Goal: Find specific page/section: Find specific page/section

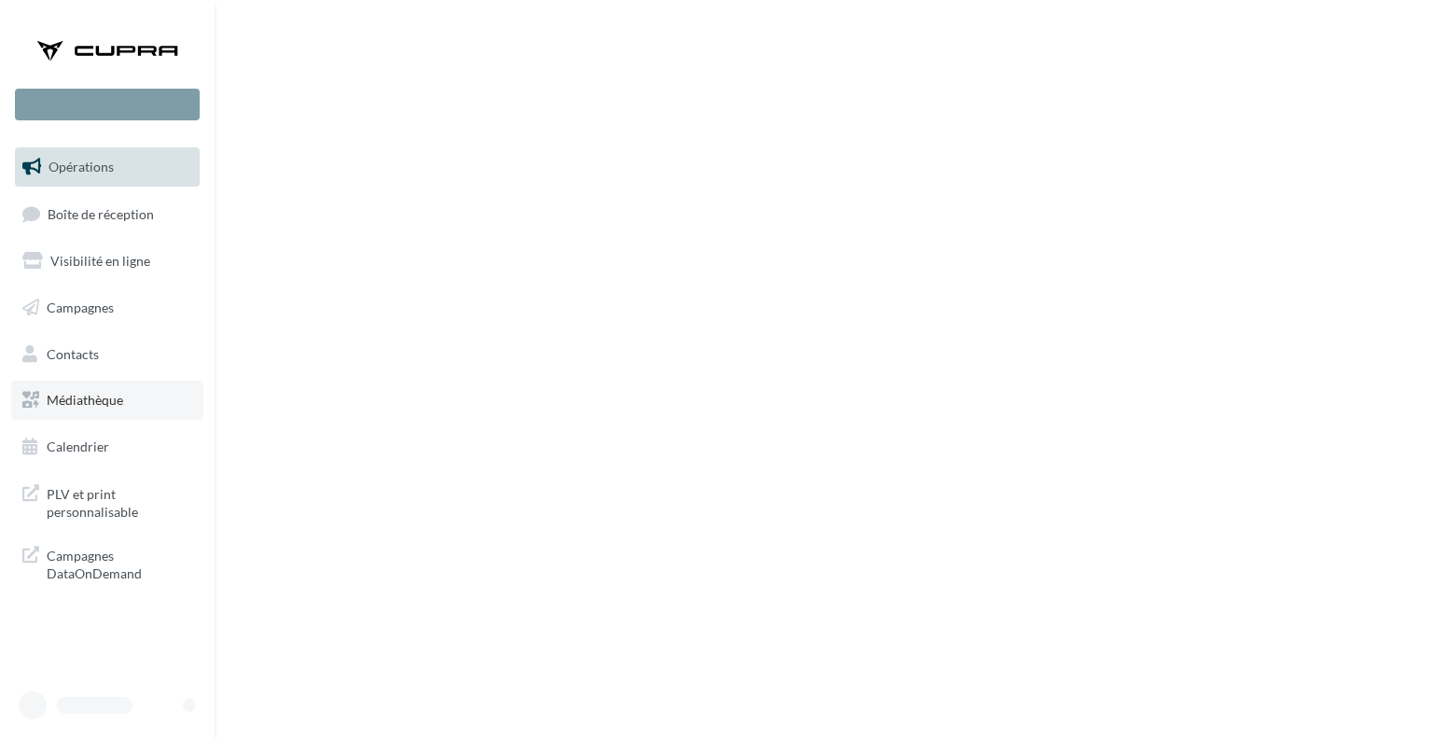
click at [88, 405] on span "Médiathèque" at bounding box center [85, 400] width 77 height 16
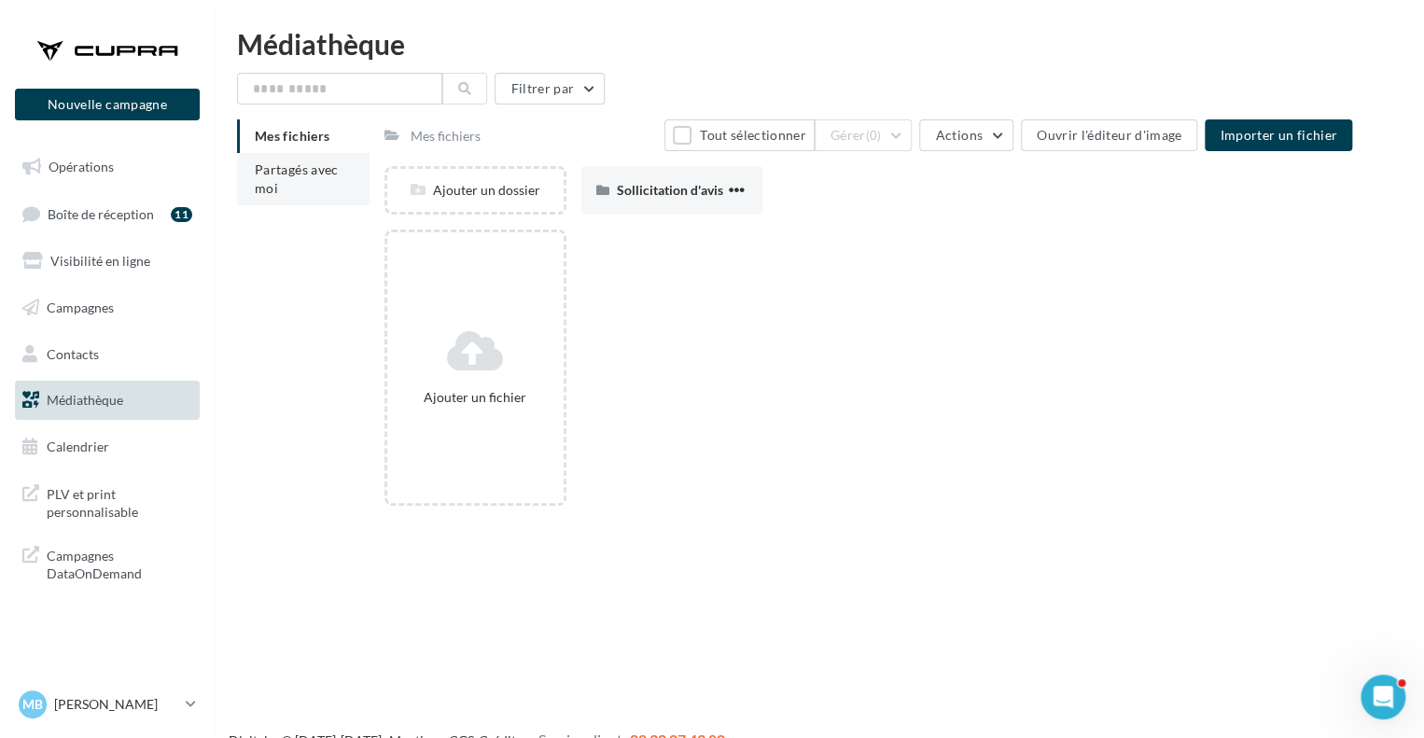
click at [239, 188] on li "Partagés avec moi" at bounding box center [303, 179] width 133 height 52
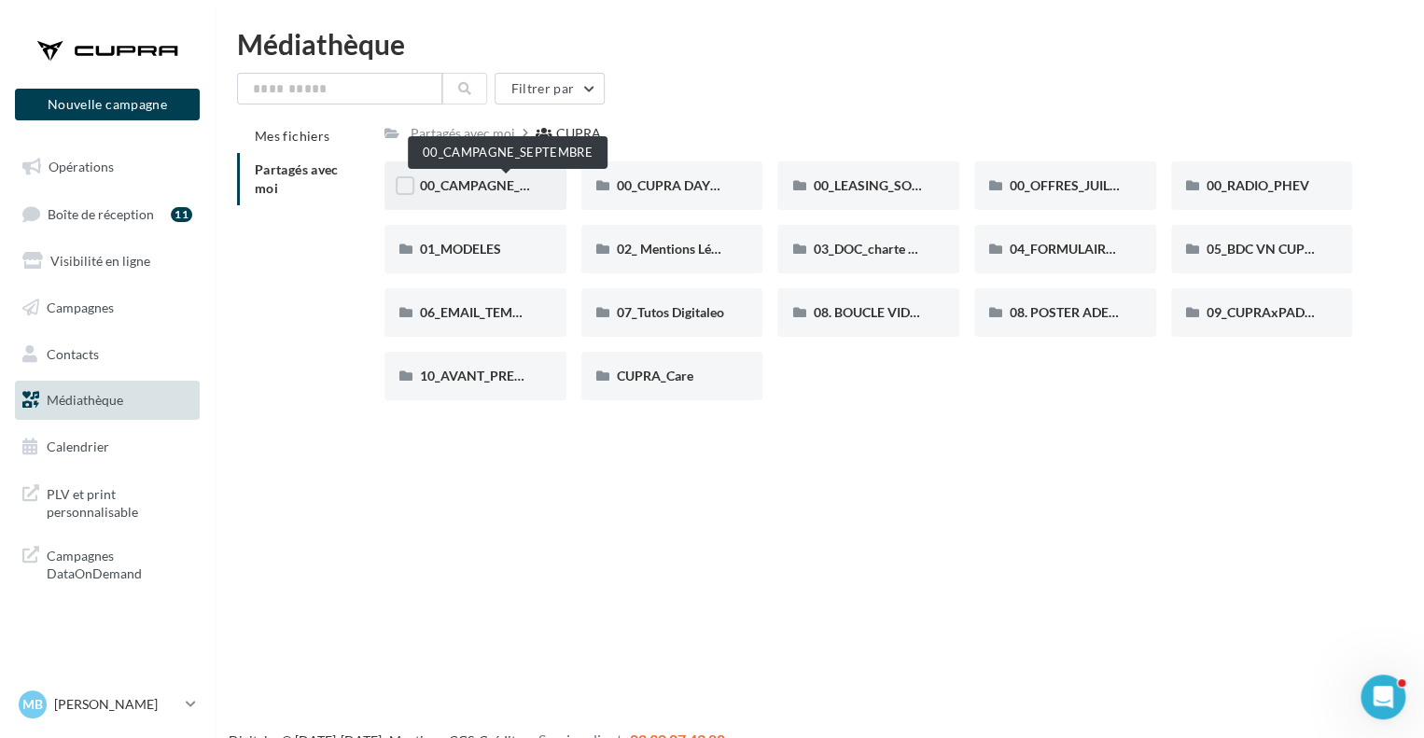
click at [464, 186] on span "00_CAMPAGNE_SEPTEMBRE" at bounding box center [507, 185] width 174 height 16
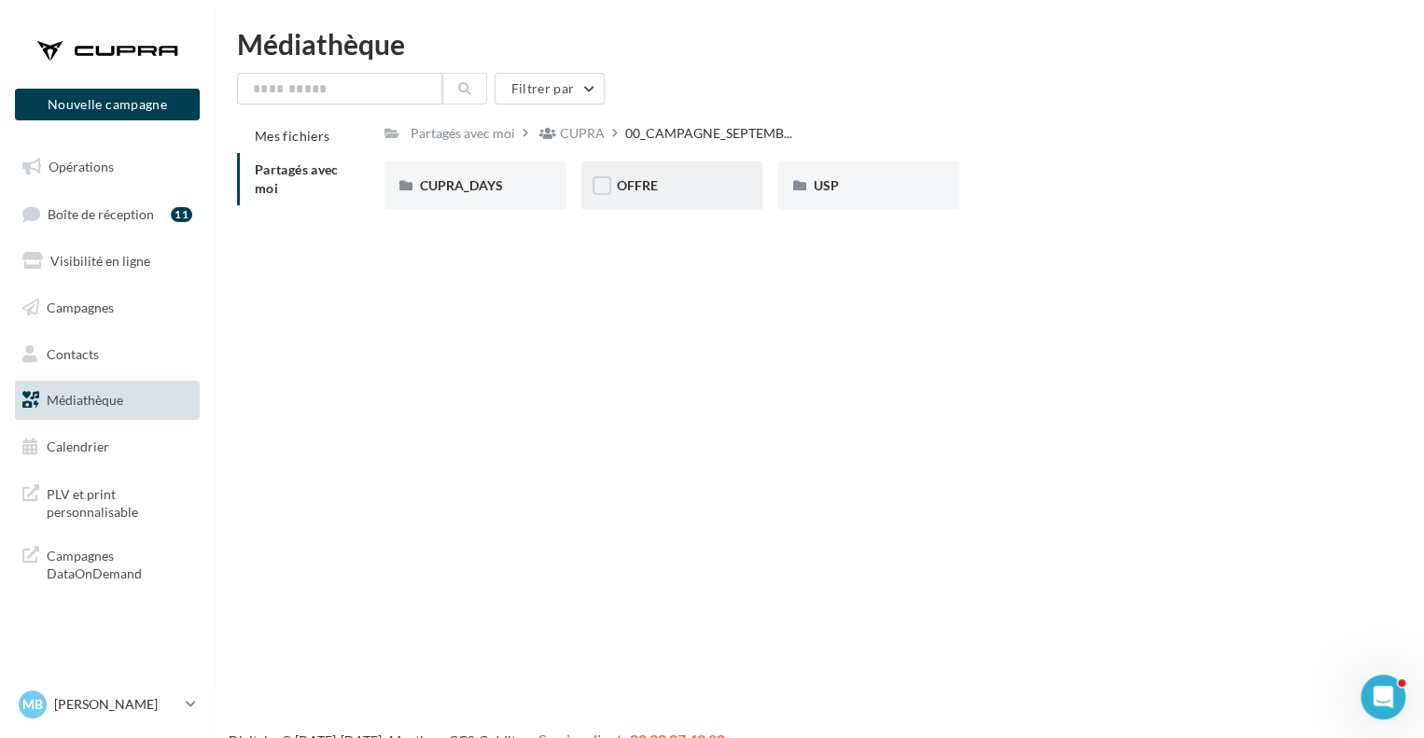
click at [669, 190] on div "OFFRE" at bounding box center [672, 185] width 111 height 19
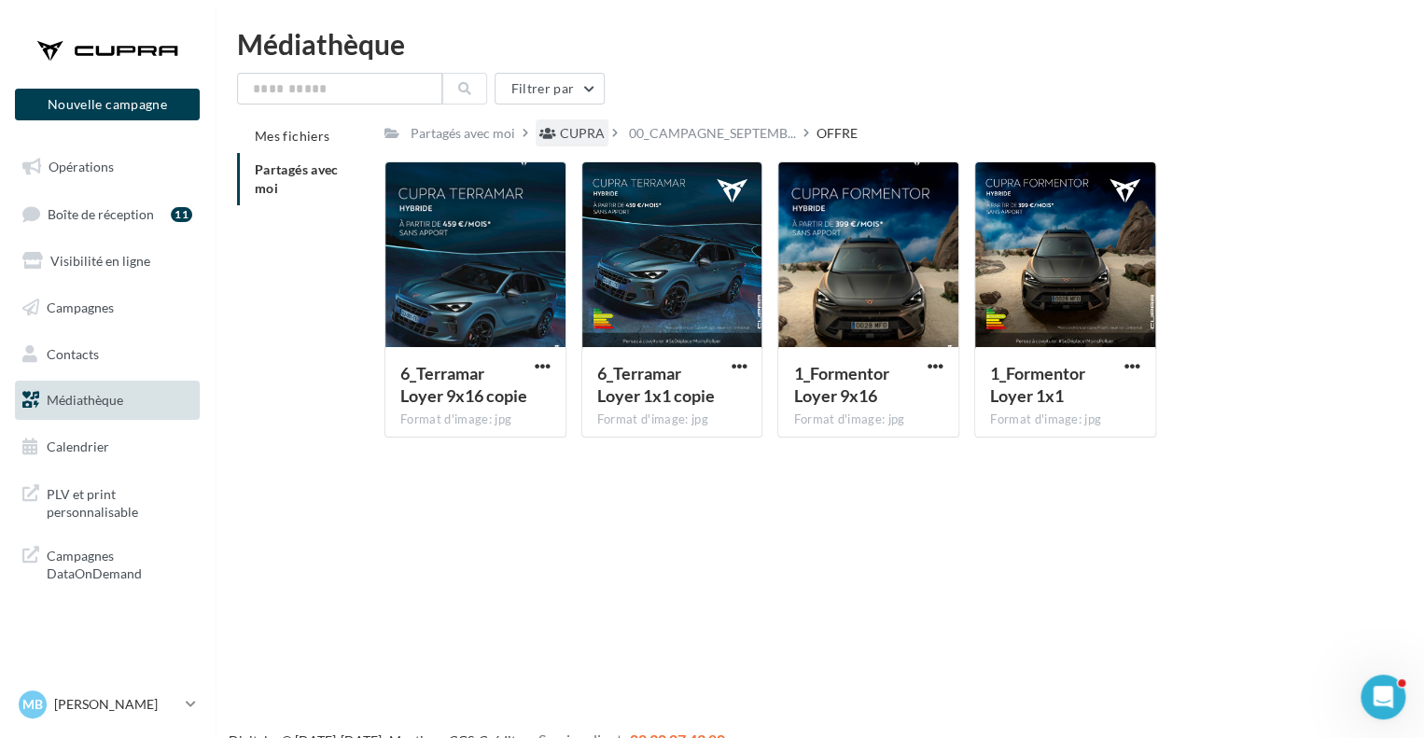
click at [579, 126] on div "CUPRA" at bounding box center [582, 133] width 45 height 19
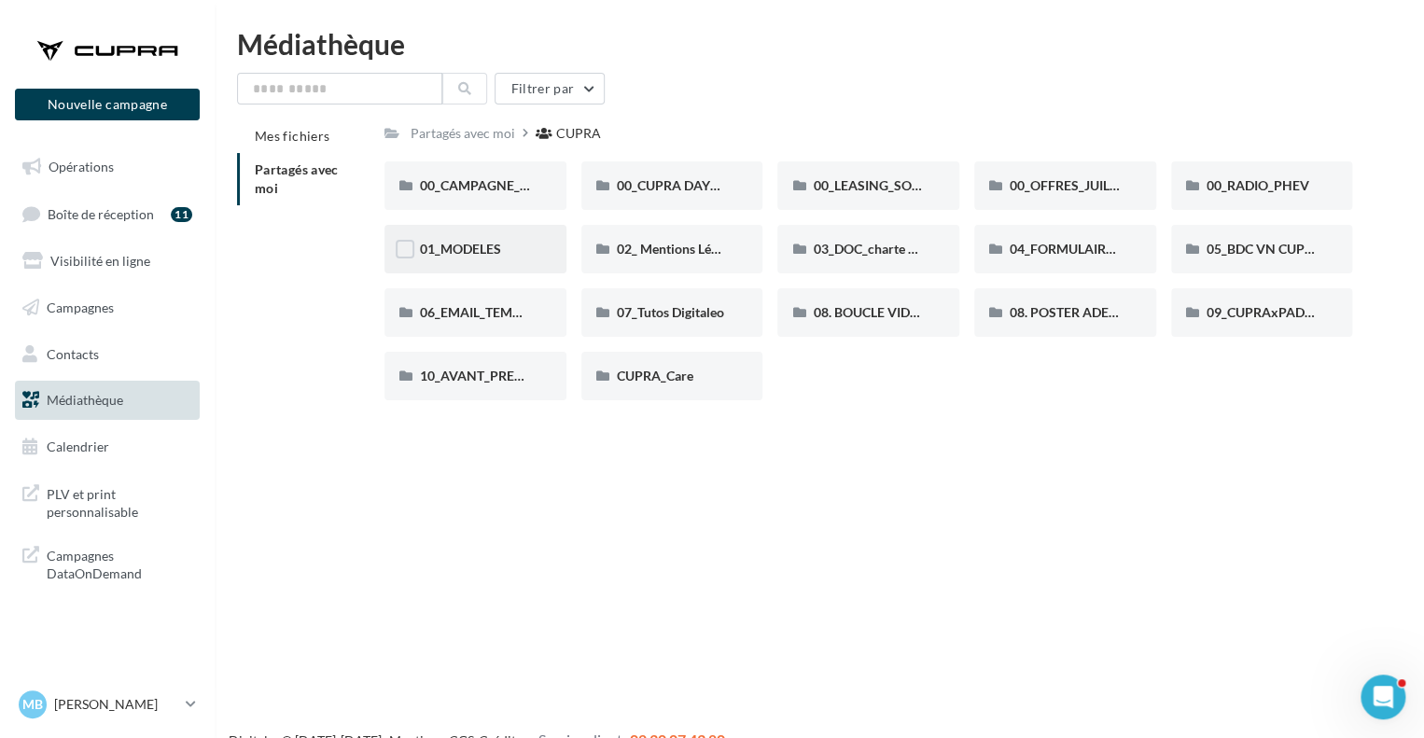
click at [513, 269] on div "01_MODELES" at bounding box center [475, 249] width 182 height 49
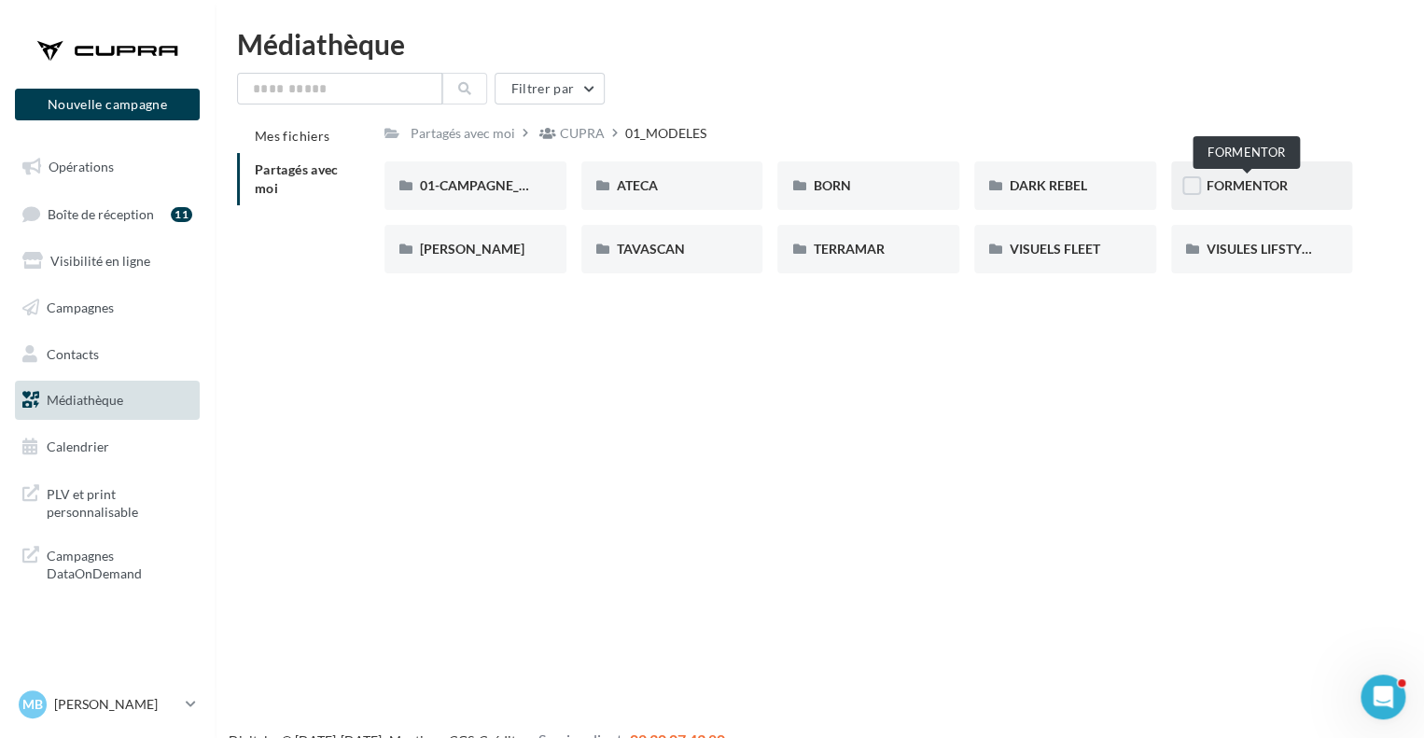
click at [1234, 187] on span "FORMENTOR" at bounding box center [1247, 185] width 81 height 16
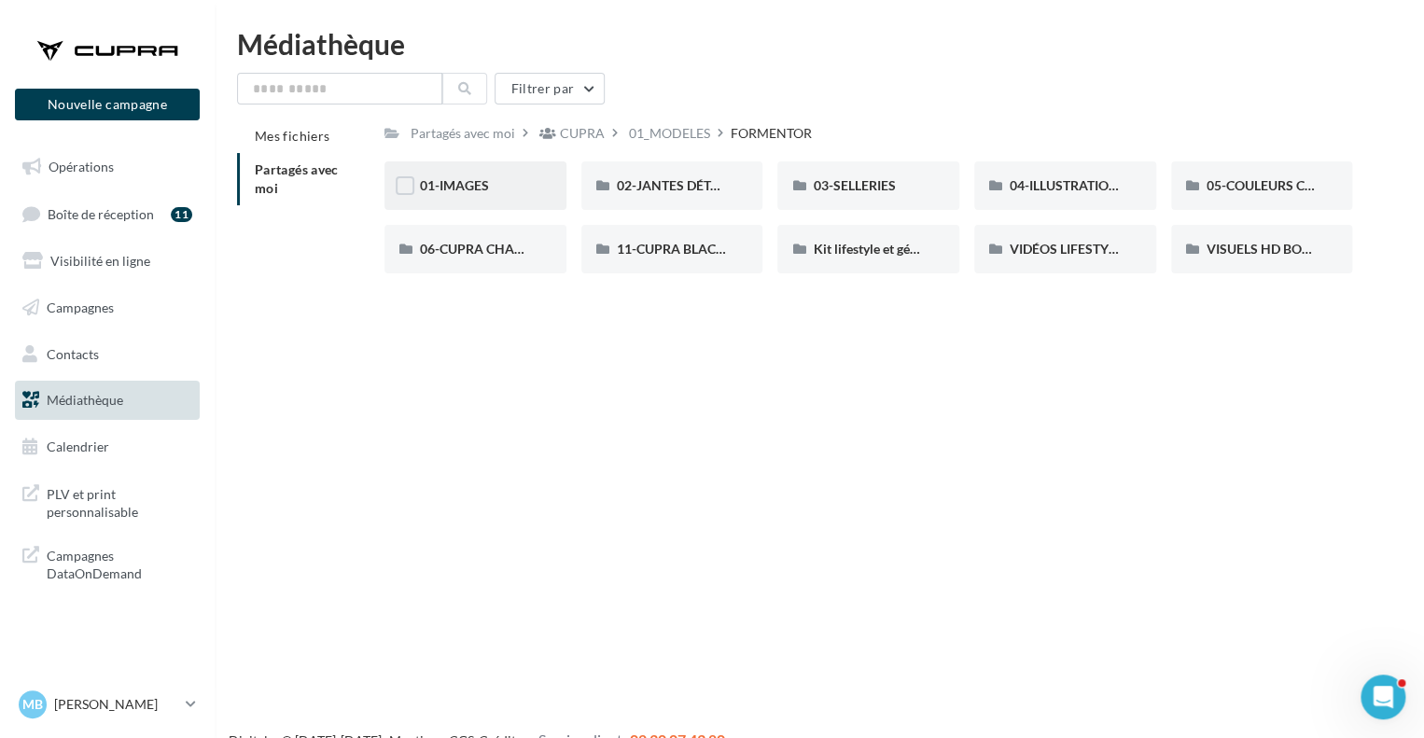
click at [529, 186] on div "01-IMAGES" at bounding box center [475, 185] width 111 height 19
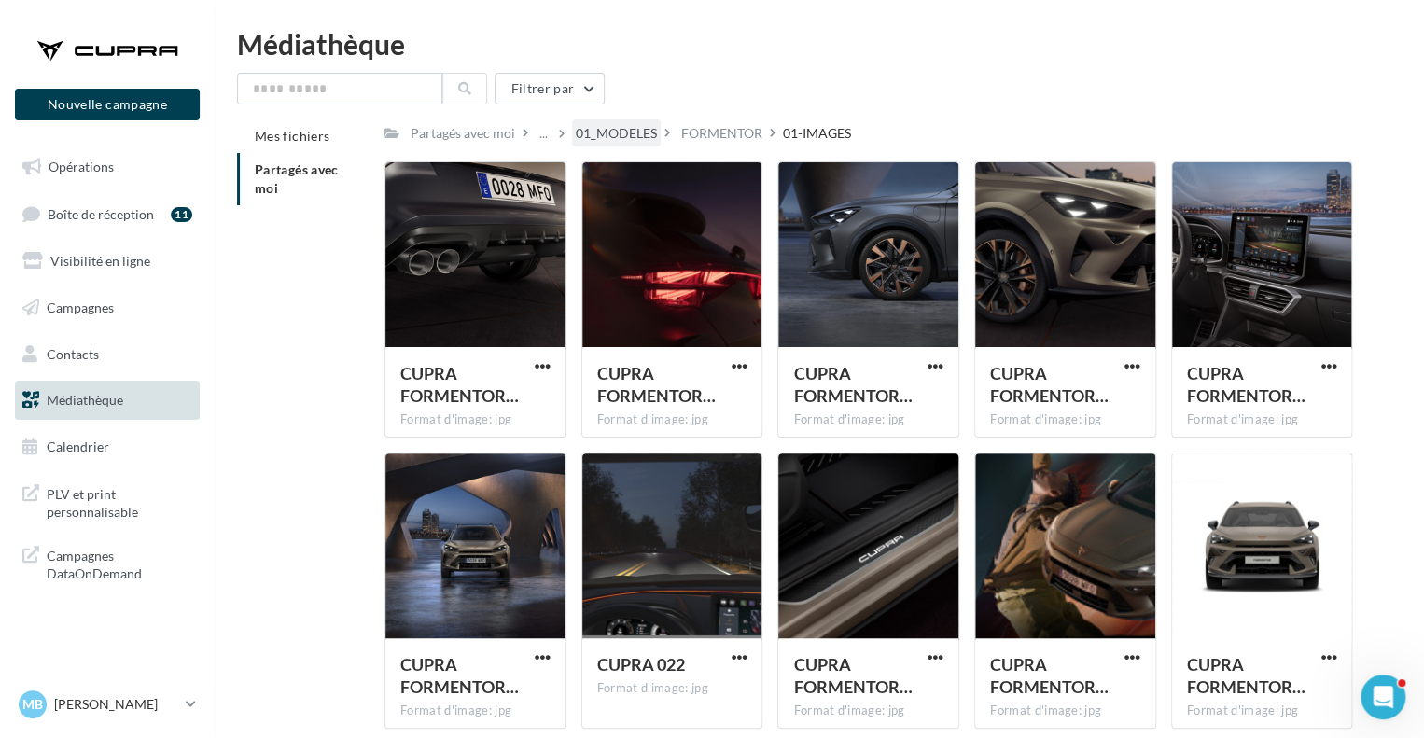
click at [629, 131] on div "01_MODELES" at bounding box center [616, 133] width 81 height 19
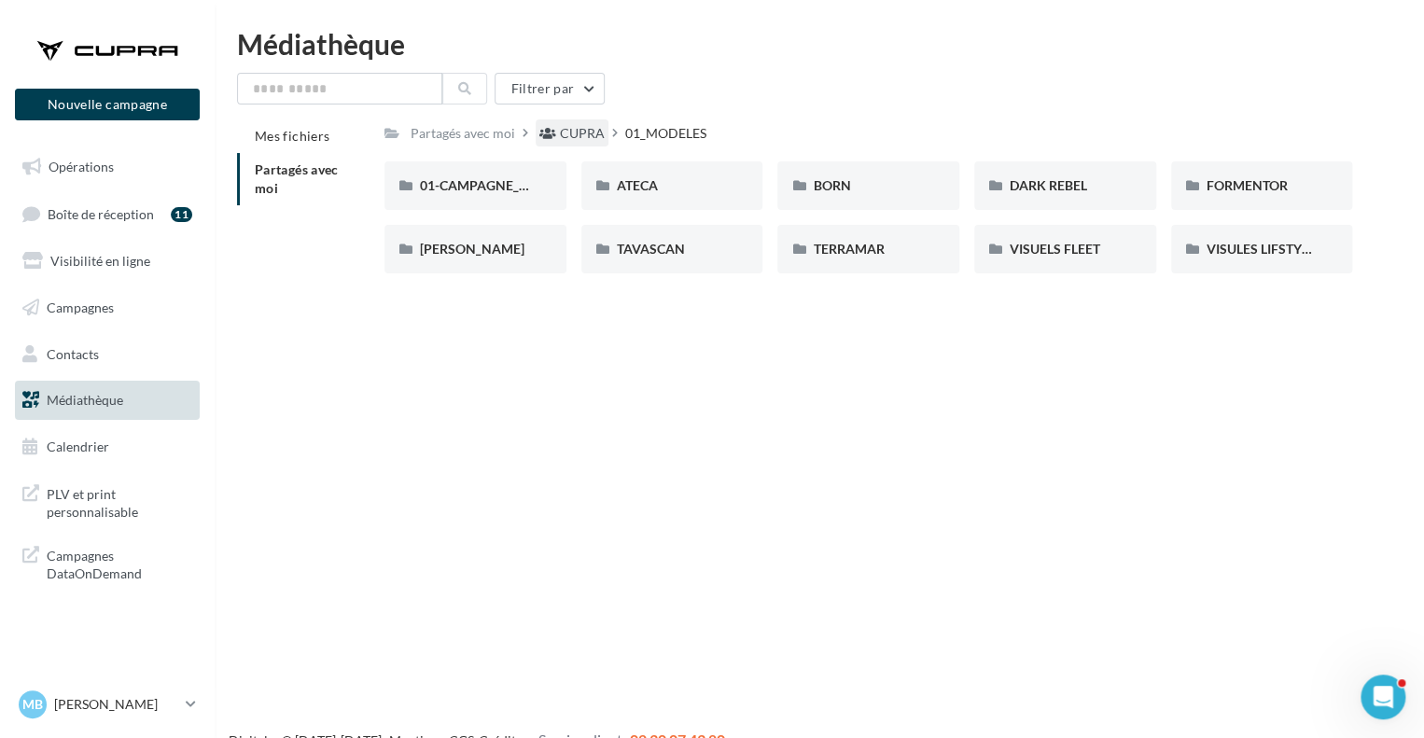
click at [581, 133] on div "CUPRA" at bounding box center [582, 133] width 45 height 19
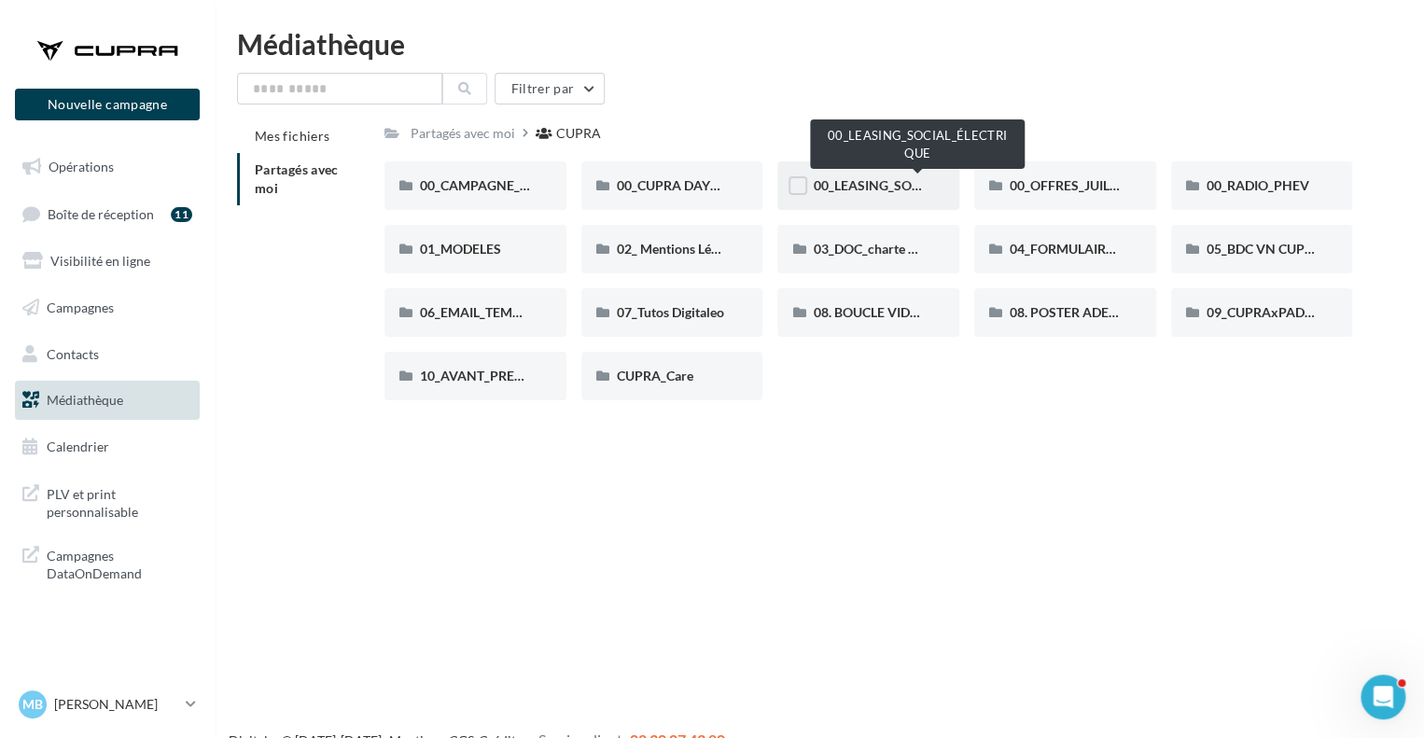
click at [862, 186] on span "00_LEASING_SOCIAL_ÉLECTRIQUE" at bounding box center [917, 185] width 208 height 16
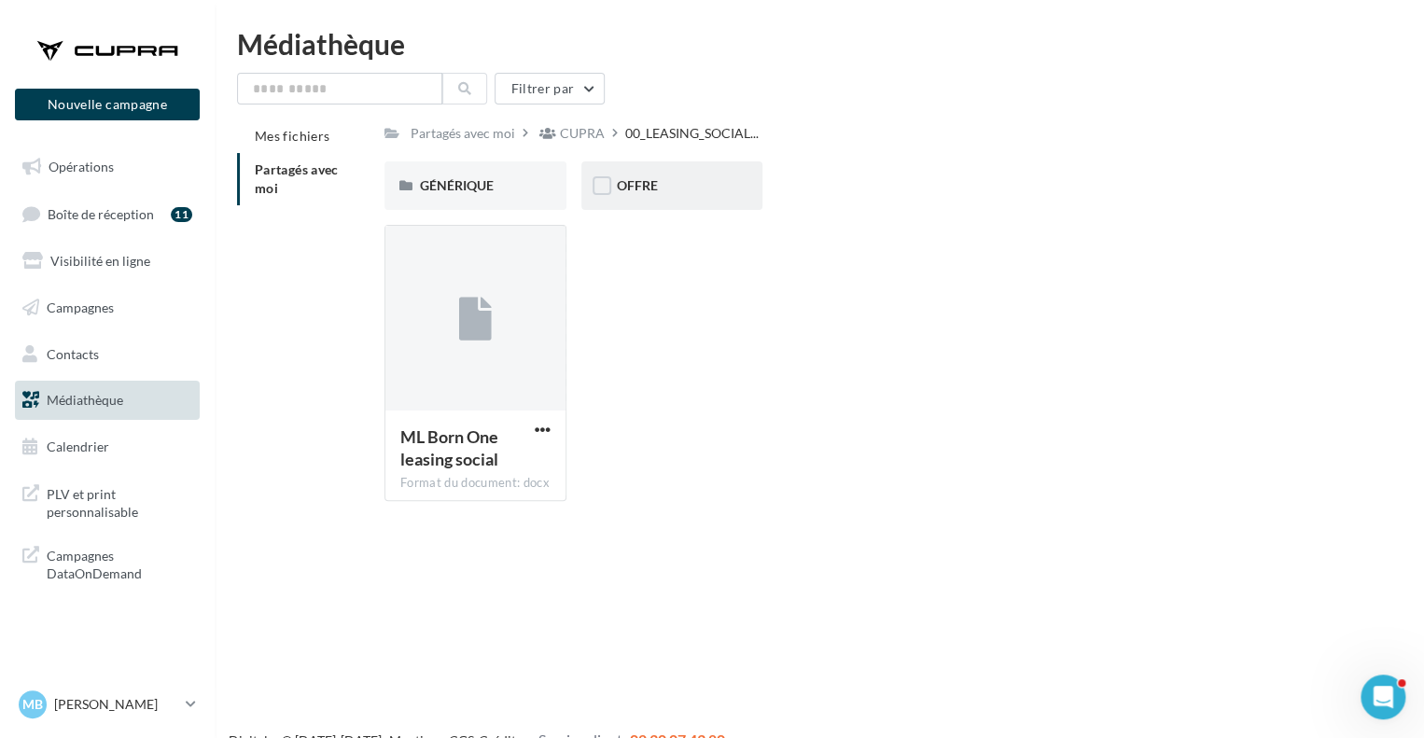
click at [664, 182] on div "OFFRE" at bounding box center [672, 185] width 111 height 19
